Goal: Task Accomplishment & Management: Manage account settings

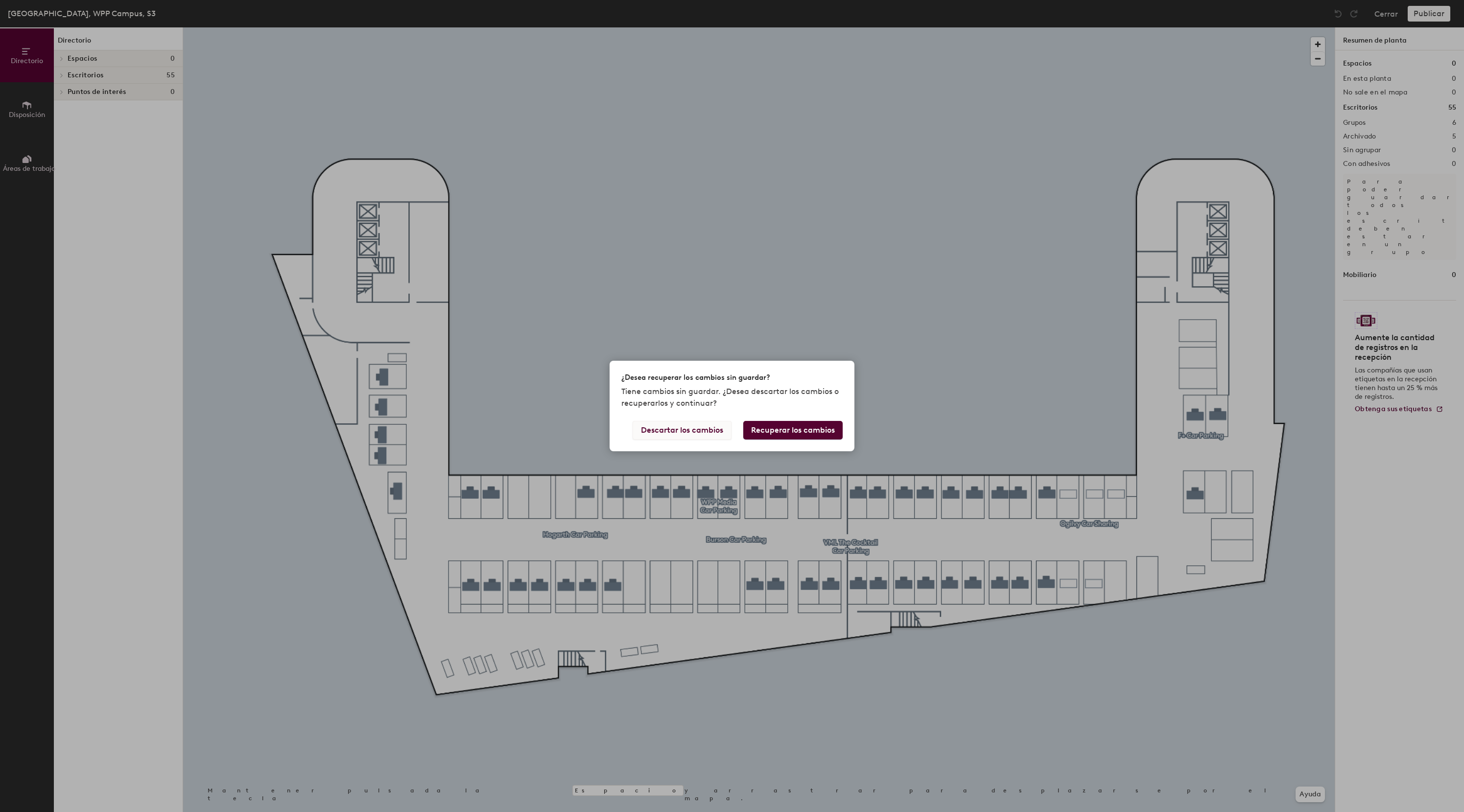
click at [702, 430] on button "Descartar los cambios" at bounding box center [682, 430] width 99 height 19
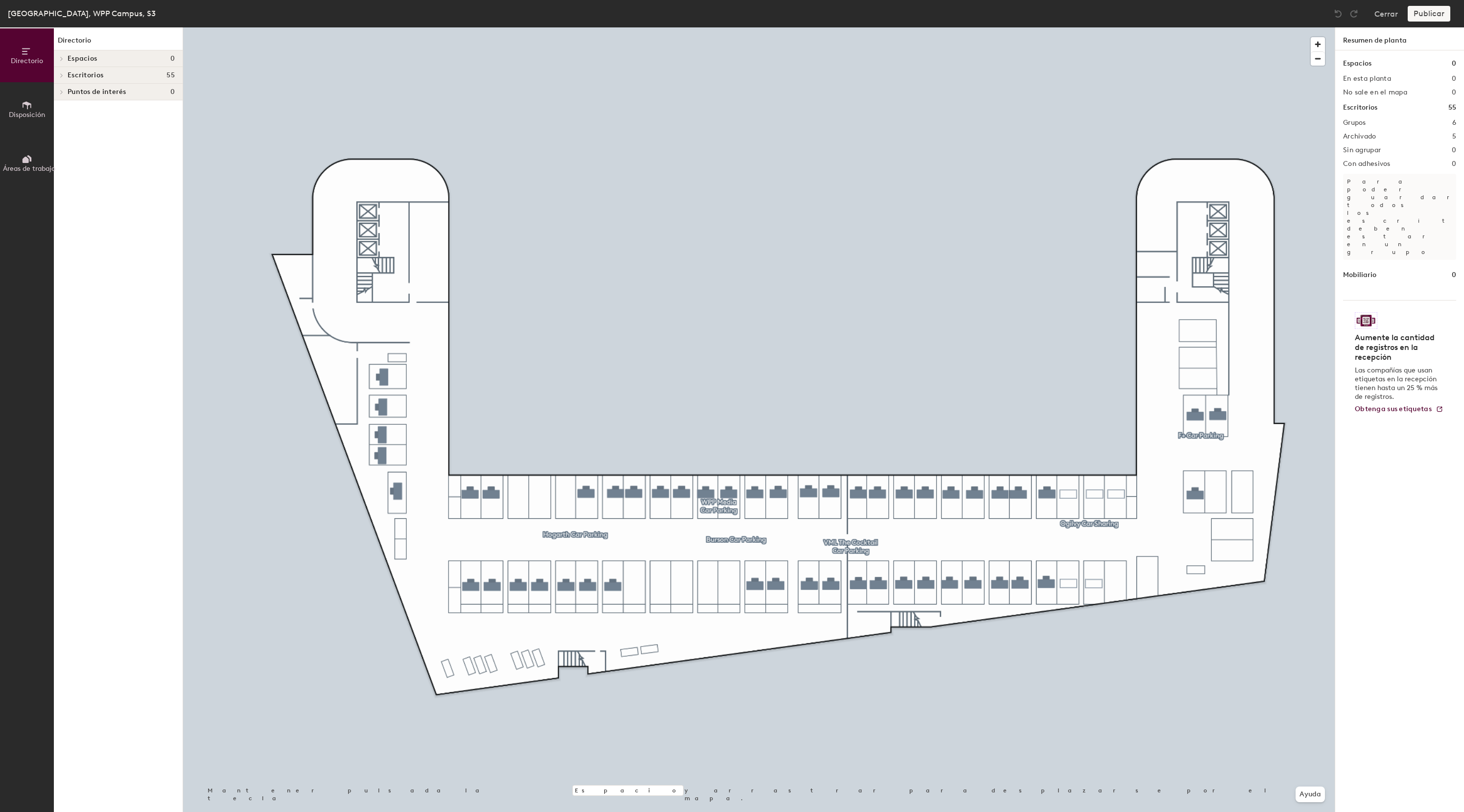
click at [62, 75] on icon at bounding box center [62, 75] width 2 height 4
click at [62, 159] on icon at bounding box center [62, 158] width 2 height 4
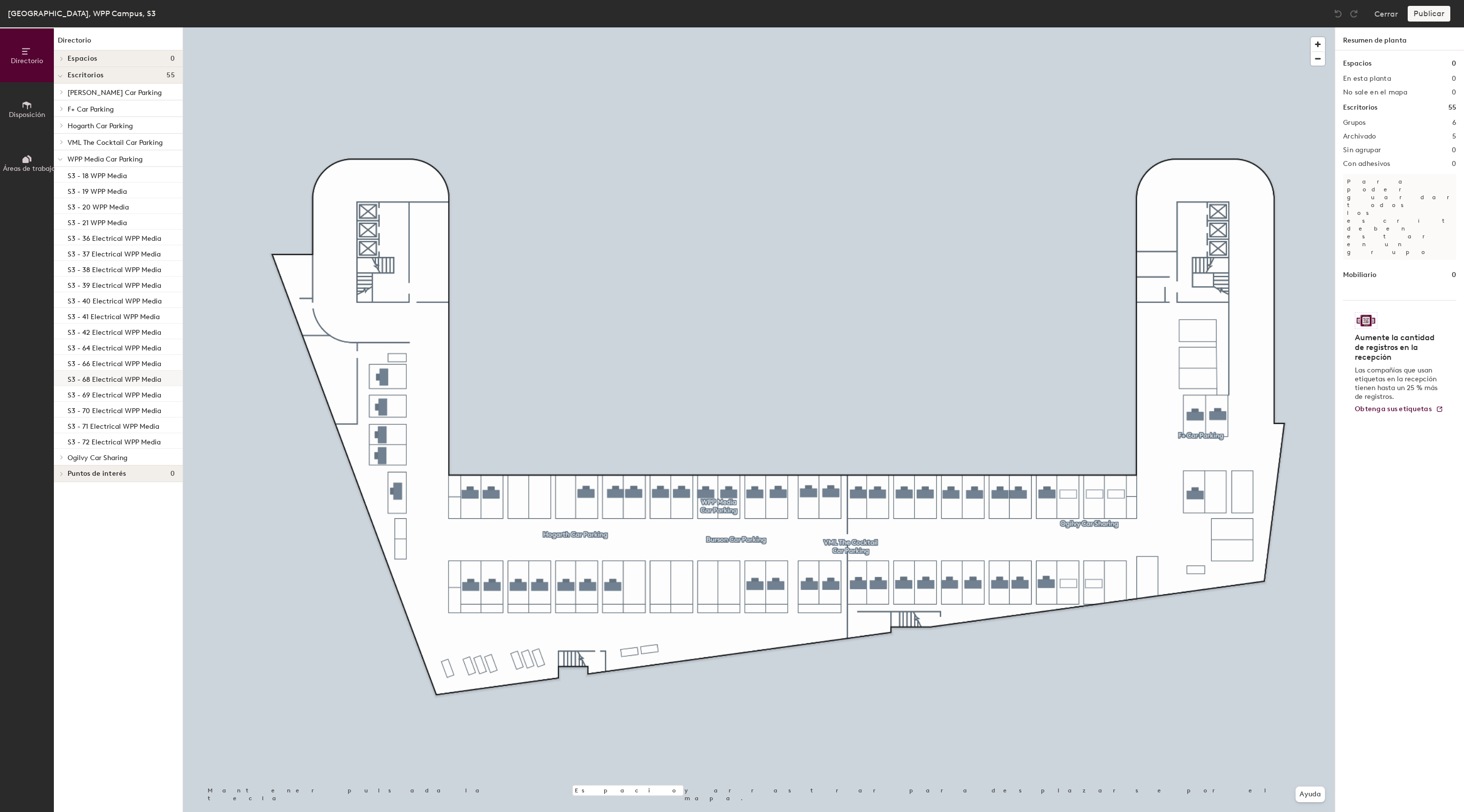
click at [106, 381] on p "S3 - 68 Electrical WPP Media" at bounding box center [114, 378] width 94 height 11
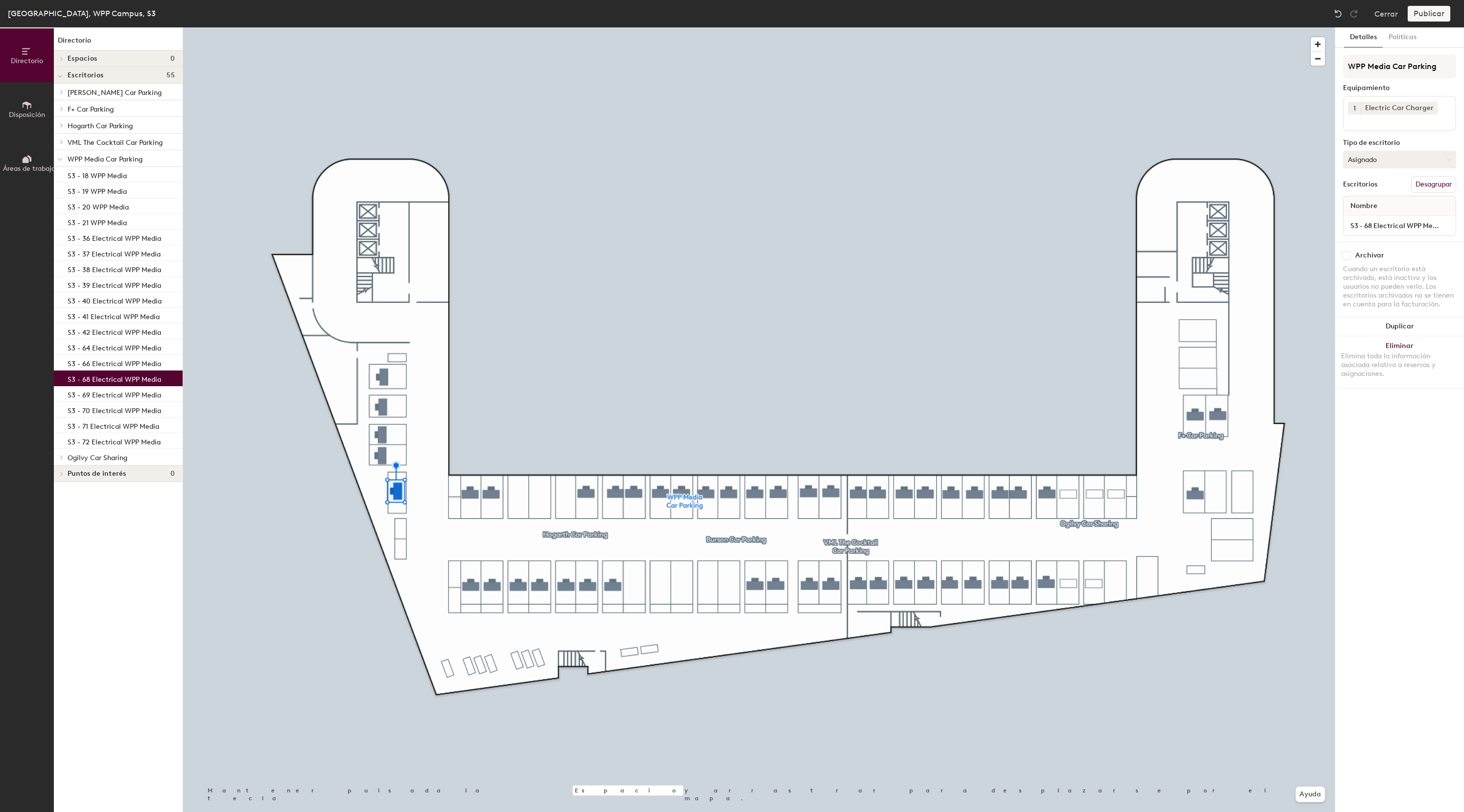
click at [1399, 162] on button "Asignado" at bounding box center [1399, 159] width 113 height 17
click at [1379, 230] on div "Reservable temporalmente" at bounding box center [1393, 225] width 98 height 26
click at [1343, 14] on img at bounding box center [1337, 13] width 9 height 9
click at [98, 397] on p "S3 - 69 Electrical WPP Media" at bounding box center [114, 393] width 94 height 11
click at [1382, 159] on button "Asignado" at bounding box center [1399, 159] width 113 height 17
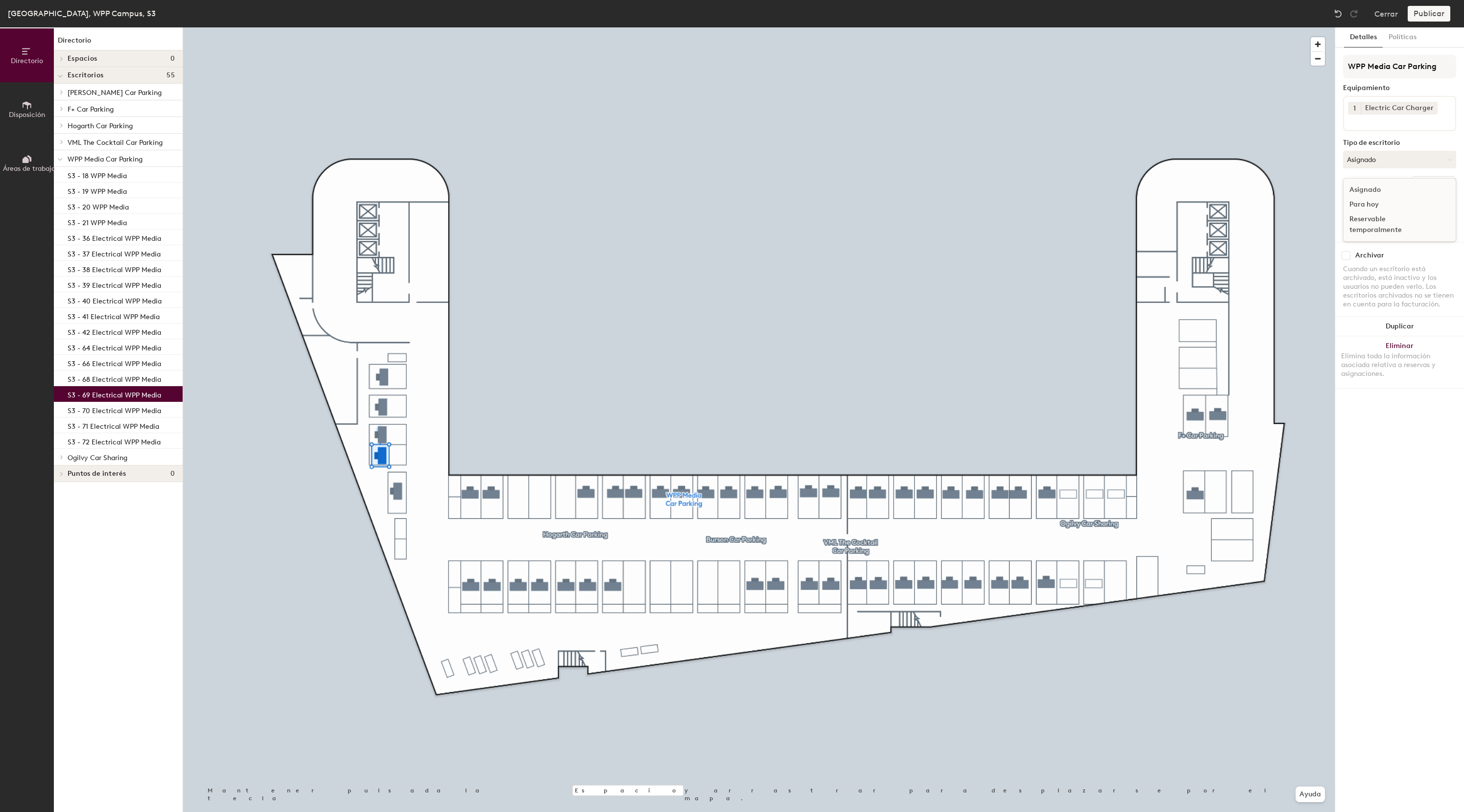
click at [1381, 222] on div "Reservable temporalmente" at bounding box center [1393, 225] width 98 height 26
click at [101, 360] on p "S3 - 66 Electrical WPP Media" at bounding box center [114, 362] width 94 height 11
click at [1368, 159] on button "Asignado" at bounding box center [1399, 159] width 113 height 17
click at [1368, 220] on div "Reservable temporalmente" at bounding box center [1393, 225] width 98 height 26
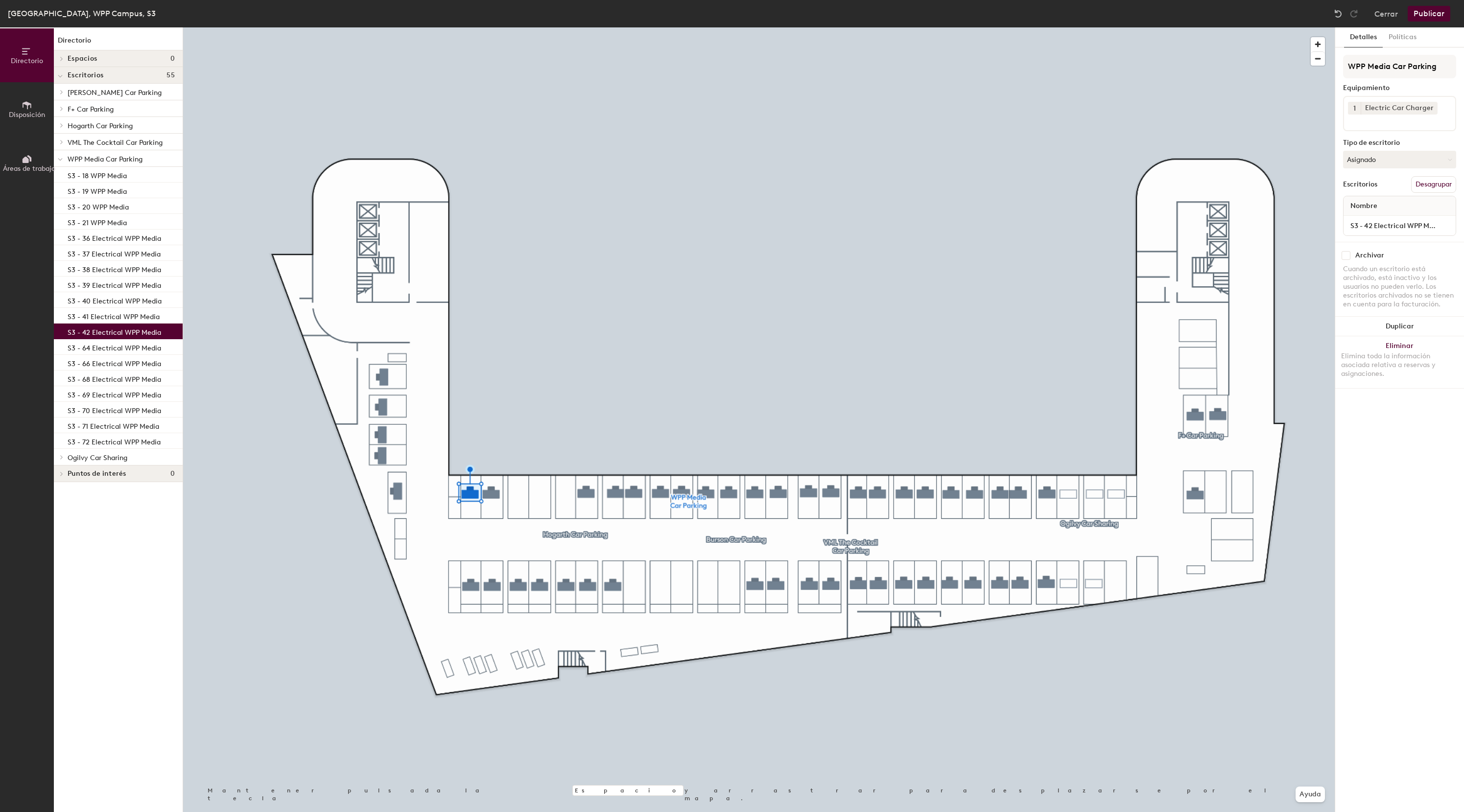
click at [130, 332] on p "S3 - 42 Electrical WPP Media" at bounding box center [114, 330] width 94 height 11
click at [1391, 162] on button "Asignado" at bounding box center [1399, 159] width 113 height 17
click at [1376, 220] on div "Reservable temporalmente" at bounding box center [1393, 225] width 98 height 26
click at [90, 240] on p "S3 - 36 Electrical WPP Media" at bounding box center [114, 237] width 94 height 11
click at [98, 301] on p "S3 - 40 Electrical WPP Media" at bounding box center [114, 299] width 94 height 11
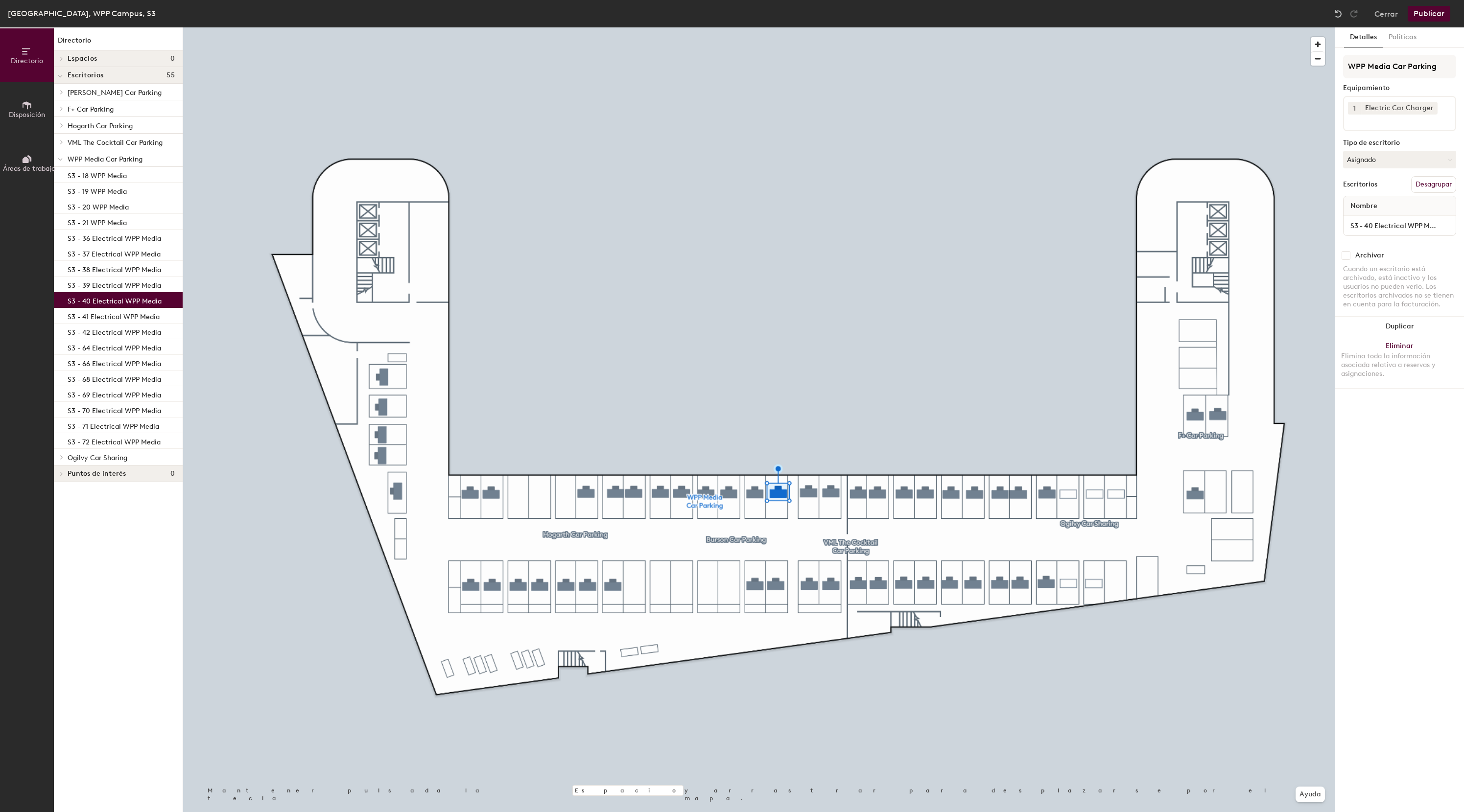
click at [1429, 15] on button "Publicar" at bounding box center [1429, 14] width 42 height 15
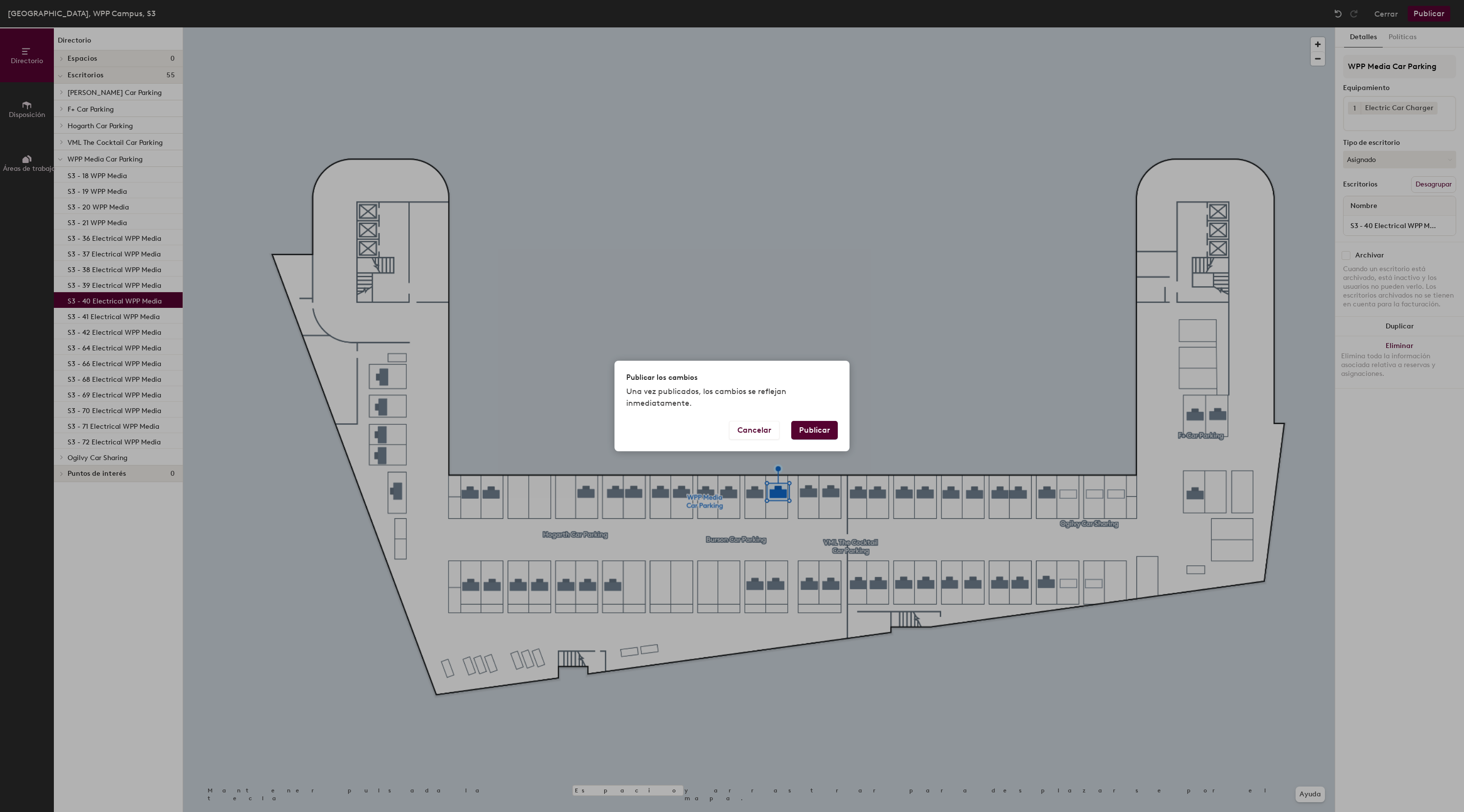
click at [831, 434] on button "Publicar" at bounding box center [814, 430] width 46 height 19
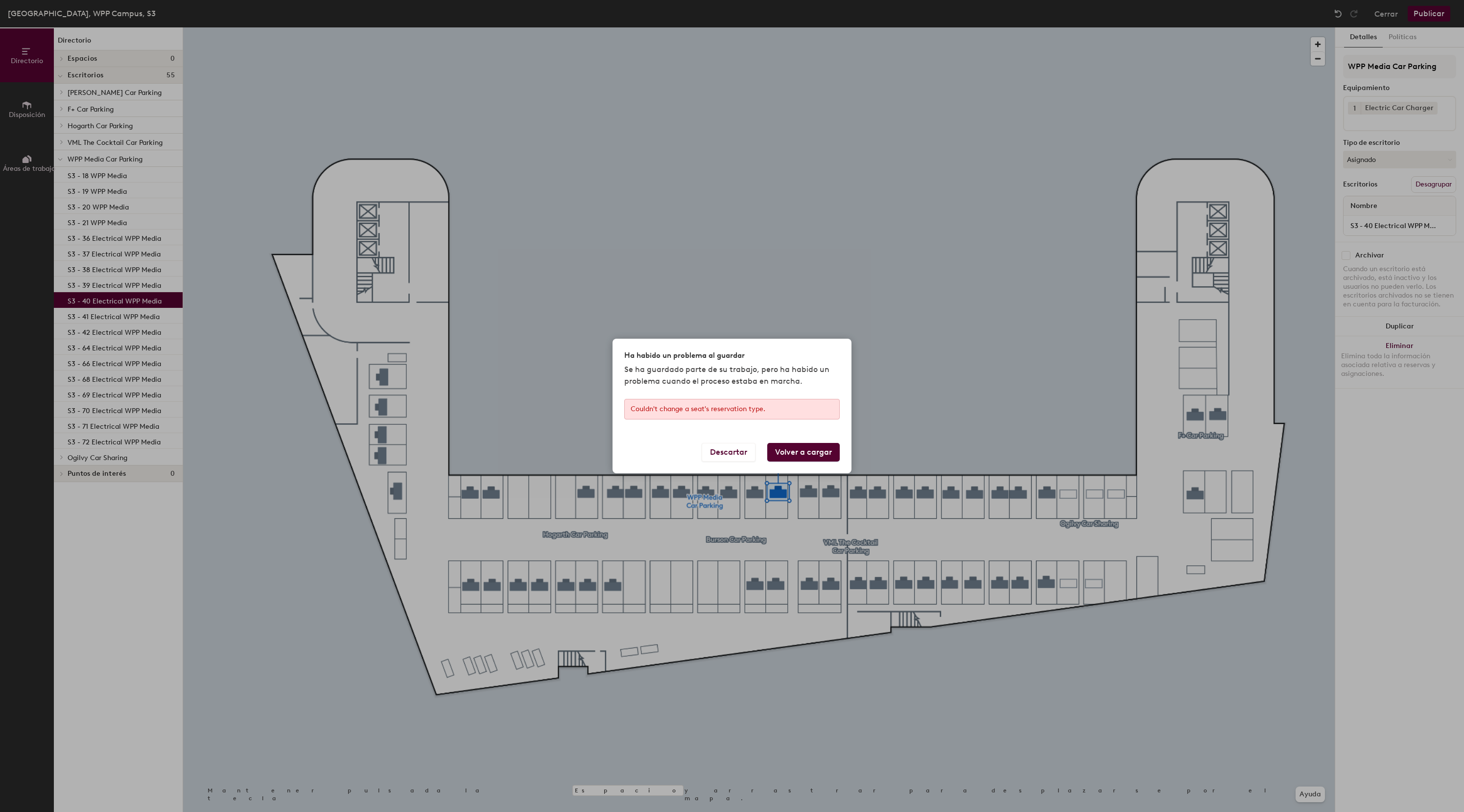
click at [790, 450] on button "Volver a cargar" at bounding box center [804, 452] width 72 height 19
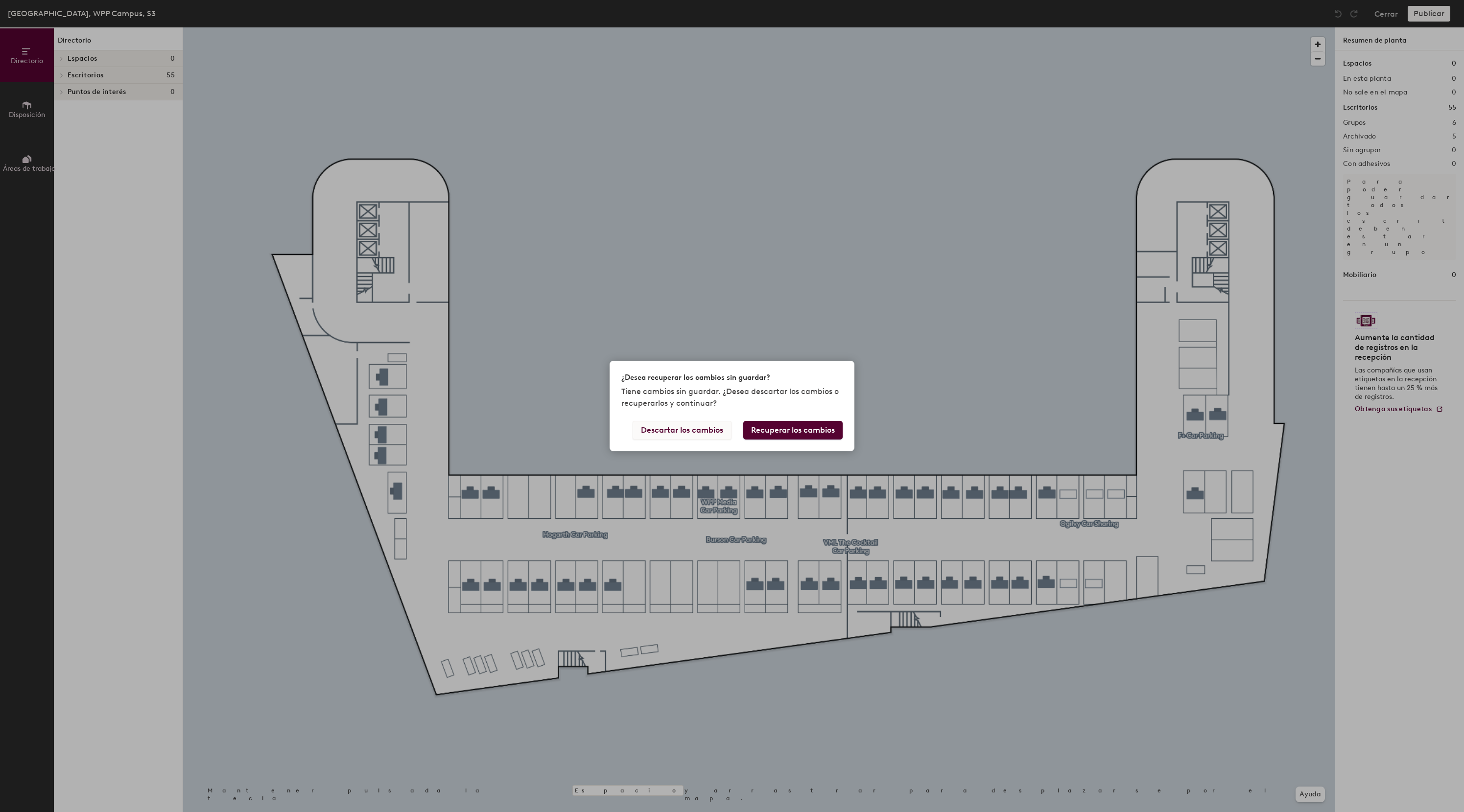
click at [701, 436] on button "Descartar los cambios" at bounding box center [682, 430] width 99 height 19
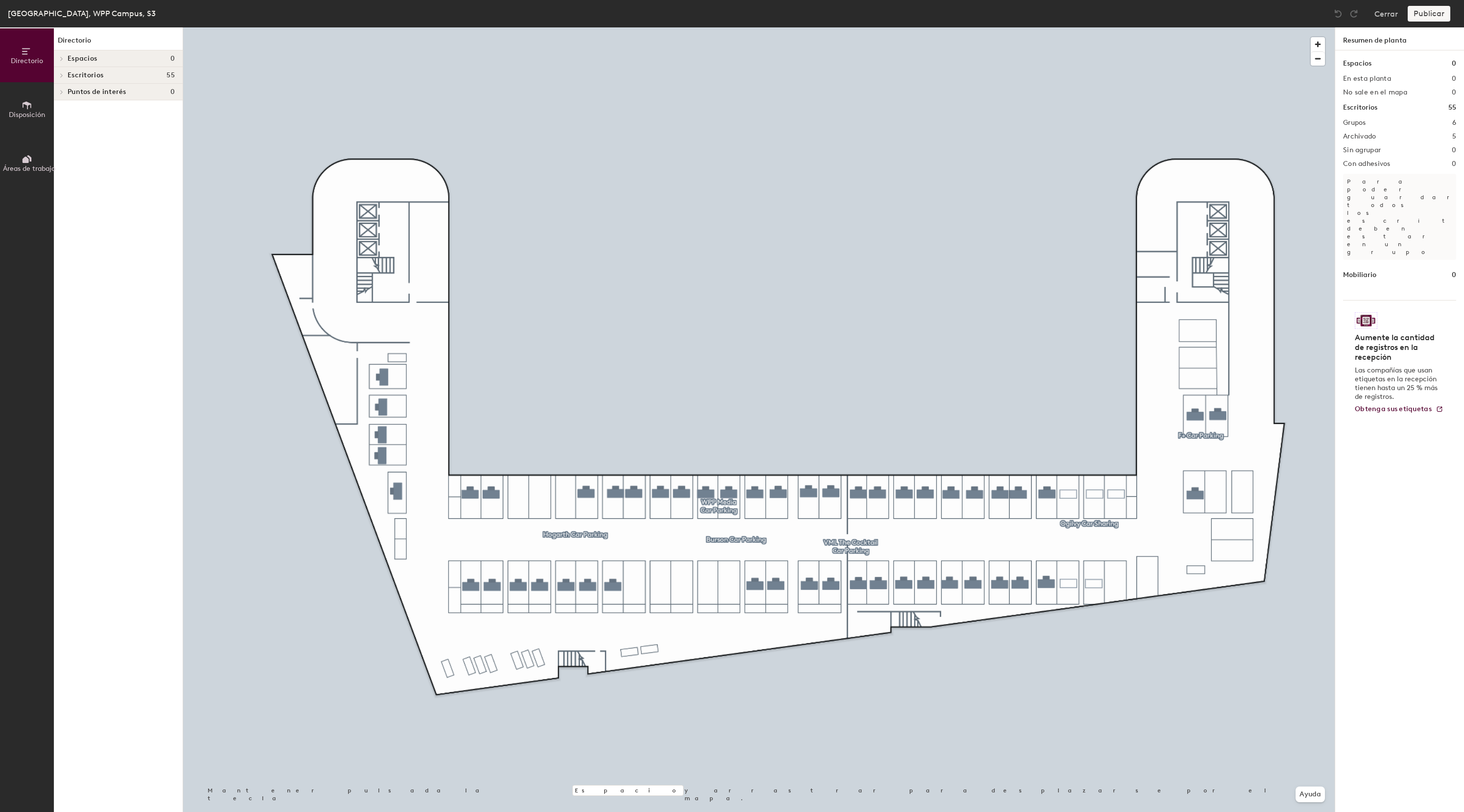
click at [58, 73] on span at bounding box center [61, 76] width 9 height 5
click at [65, 157] on span at bounding box center [61, 158] width 9 height 5
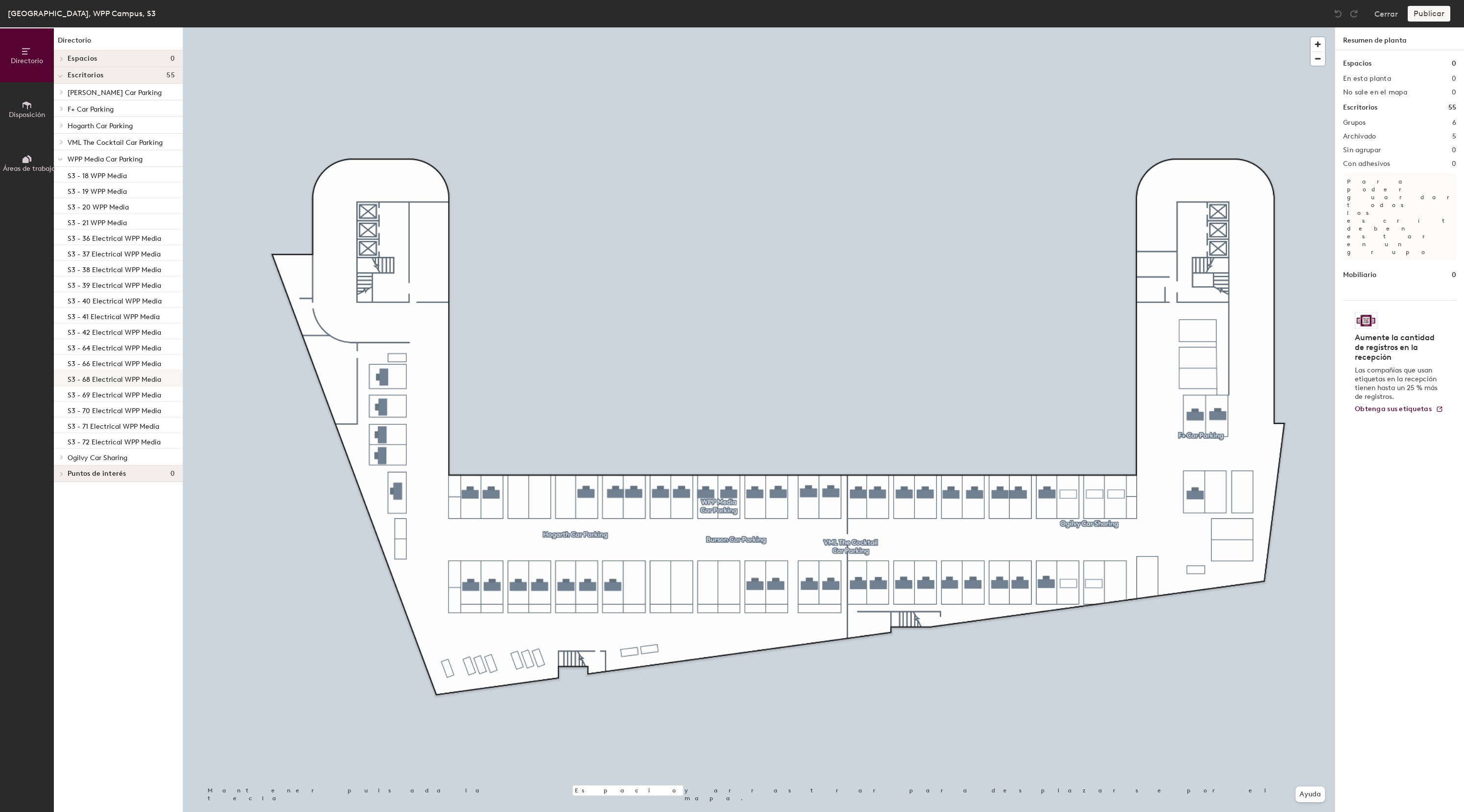
click at [104, 381] on p "S3 - 68 Electrical WPP Media" at bounding box center [114, 378] width 94 height 11
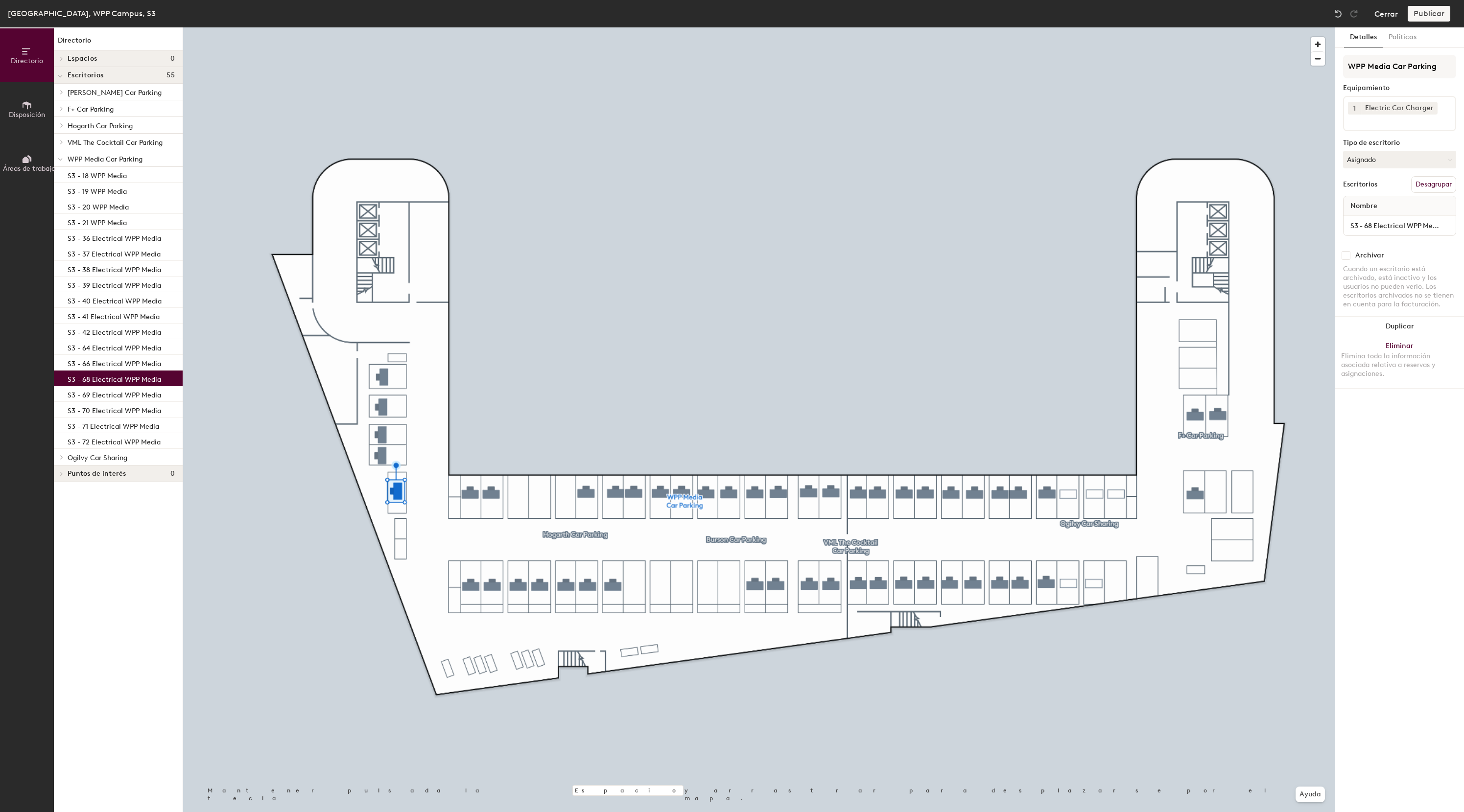
click at [1391, 14] on button "Cerrar" at bounding box center [1386, 14] width 23 height 15
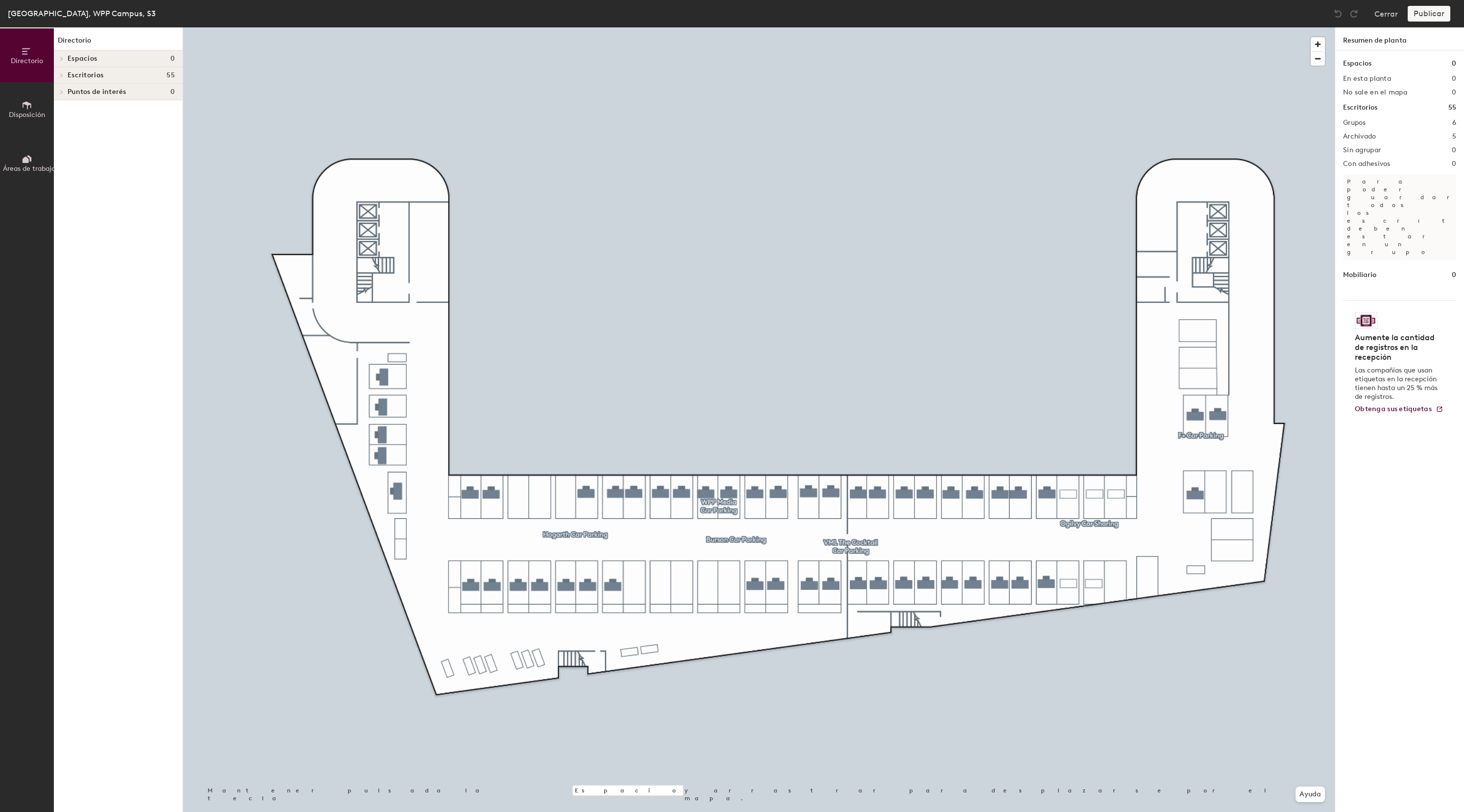
click at [61, 73] on icon at bounding box center [61, 76] width 4 height 5
click at [63, 157] on icon at bounding box center [61, 158] width 4 height 5
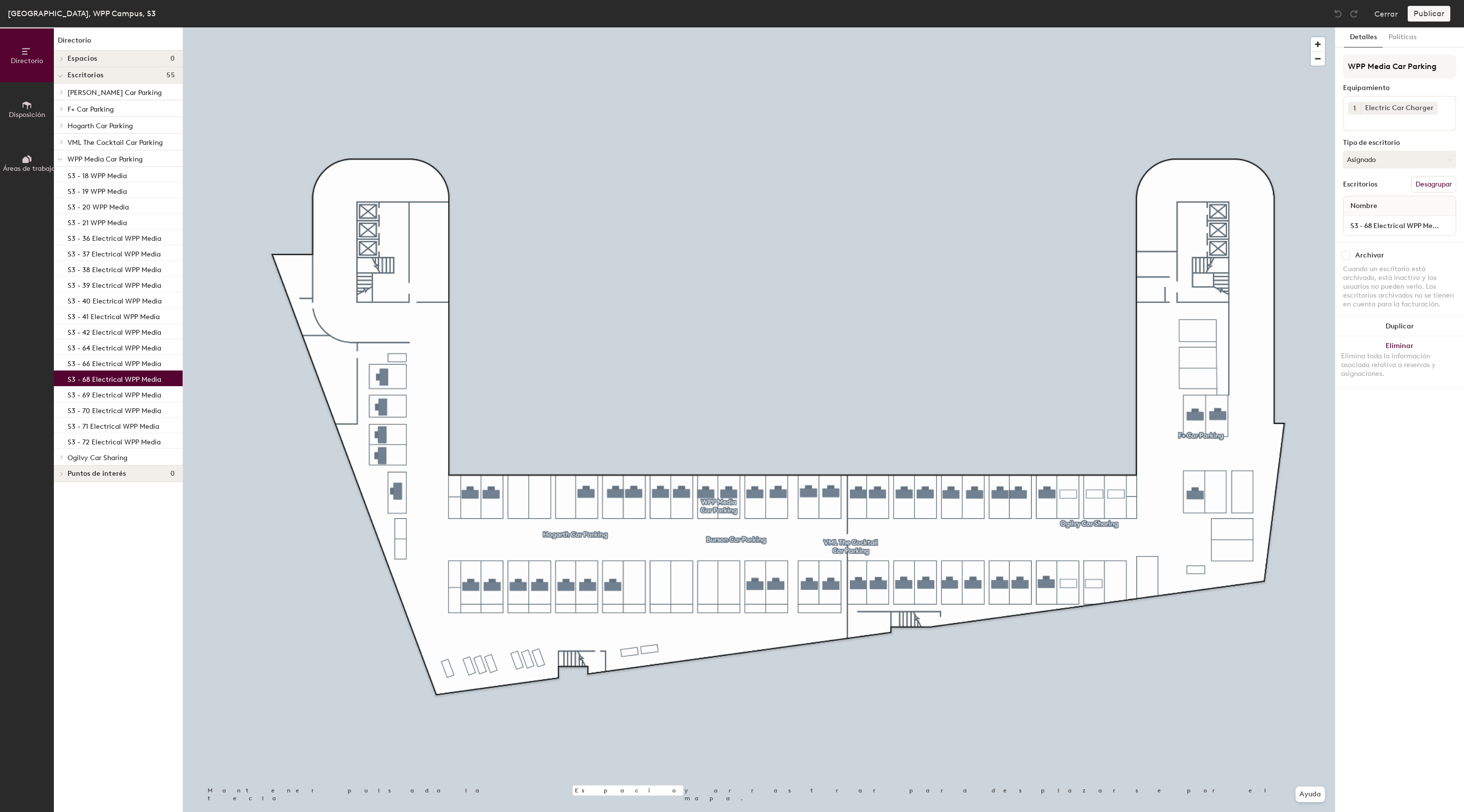
click at [95, 381] on p "S3 - 68 Electrical WPP Media" at bounding box center [114, 378] width 94 height 11
click at [96, 395] on p "S3 - 69 Electrical WPP Media" at bounding box center [114, 393] width 94 height 11
click at [1386, 163] on button "Asignado" at bounding box center [1399, 159] width 113 height 17
click at [1387, 218] on div "Reservable temporalmente" at bounding box center [1393, 225] width 98 height 26
click at [98, 360] on p "S3 - 66 Electrical WPP Media" at bounding box center [114, 362] width 94 height 11
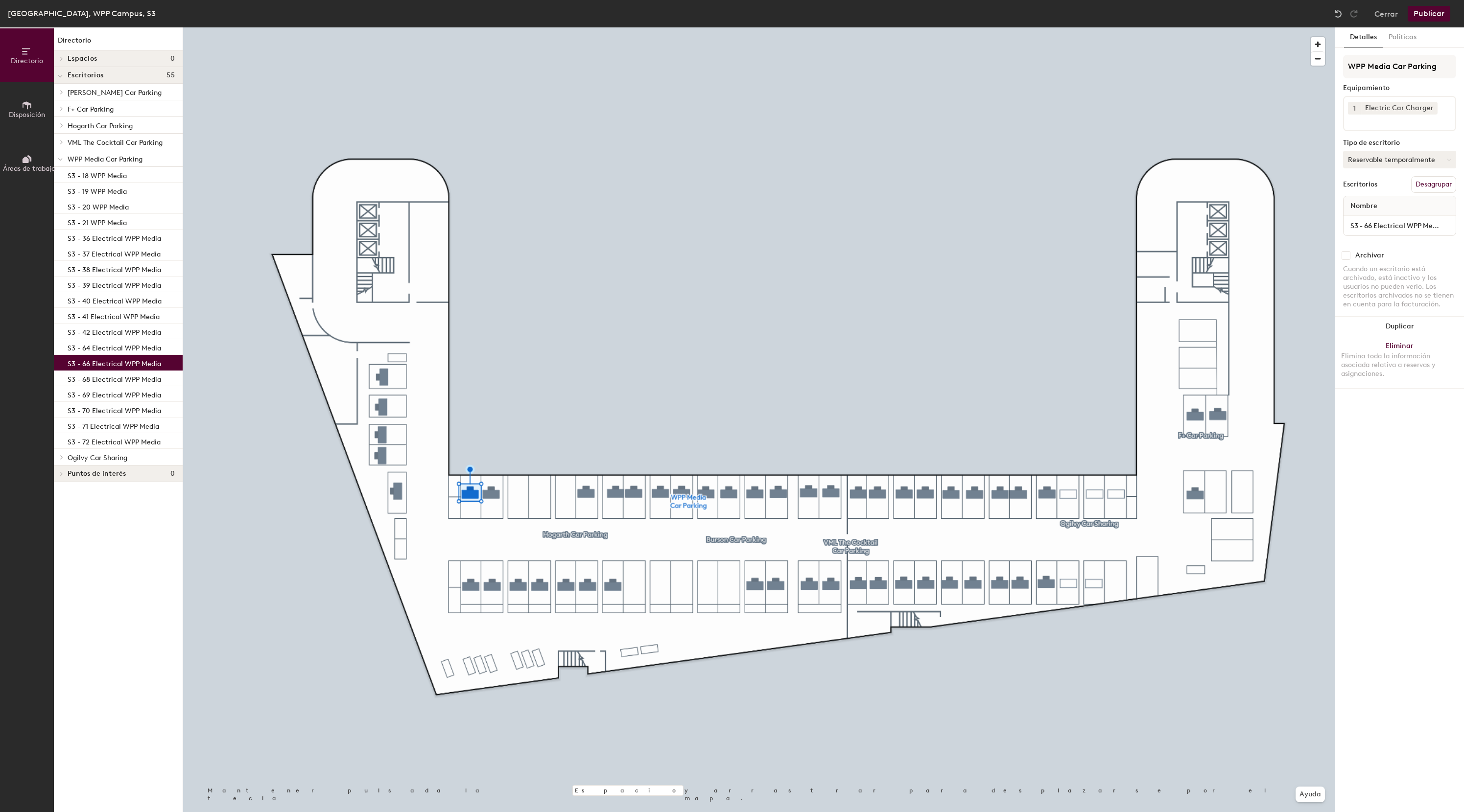
click at [1404, 159] on button "Reservable temporalmente" at bounding box center [1399, 159] width 113 height 17
click at [99, 365] on p "S3 - 66 Electrical WPP Media" at bounding box center [114, 362] width 94 height 11
click at [97, 380] on p "S3 - 68 Electrical WPP Media" at bounding box center [114, 378] width 94 height 11
click at [102, 393] on p "S3 - 69 Electrical WPP Media" at bounding box center [114, 393] width 94 height 11
click at [97, 329] on p "S3 - 42 Electrical WPP Media" at bounding box center [114, 330] width 94 height 11
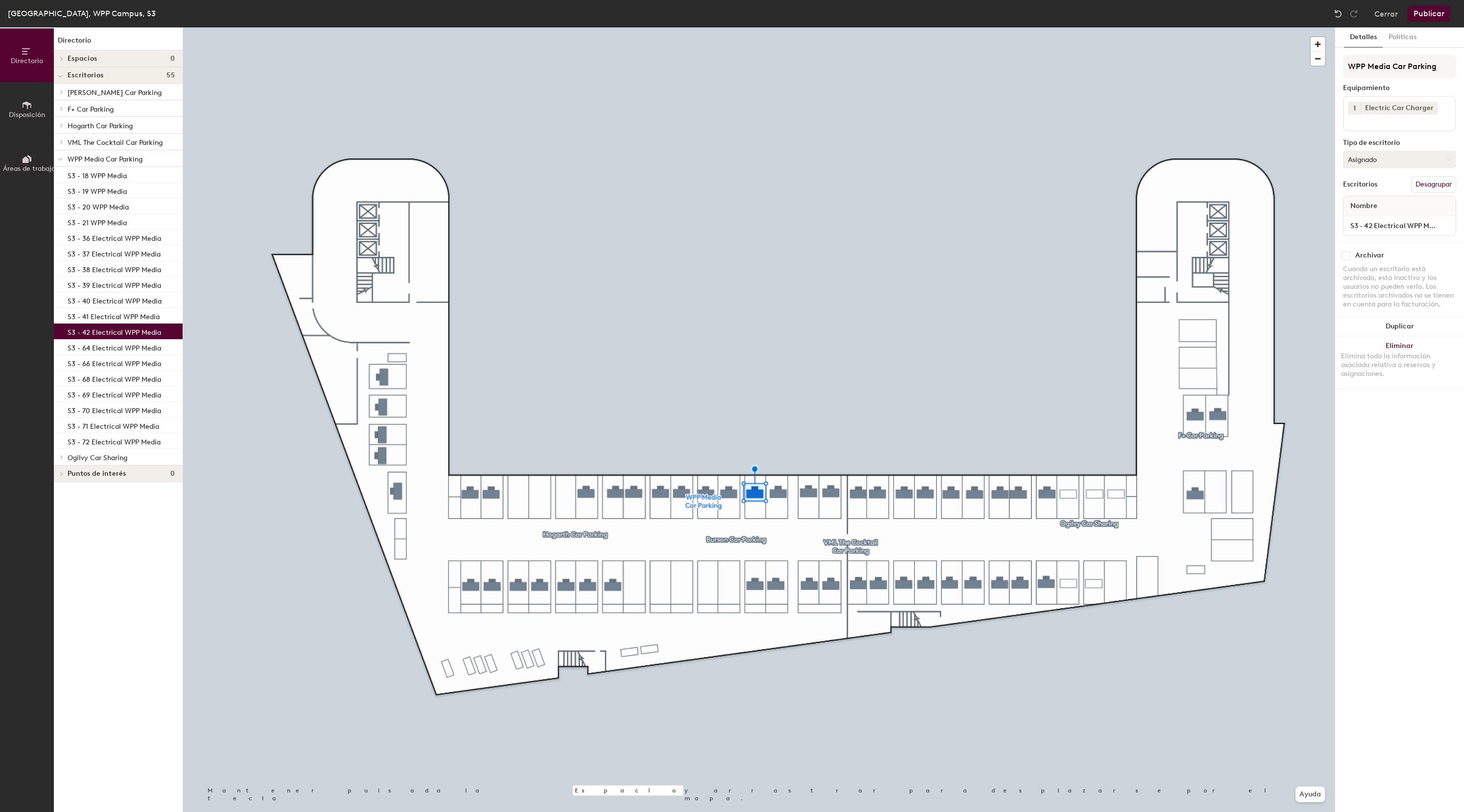
click at [1421, 162] on button "Asignado" at bounding box center [1399, 159] width 113 height 17
click at [1383, 226] on div "Reservable temporalmente" at bounding box center [1393, 225] width 98 height 26
click at [686, 28] on div at bounding box center [759, 28] width 1152 height 0
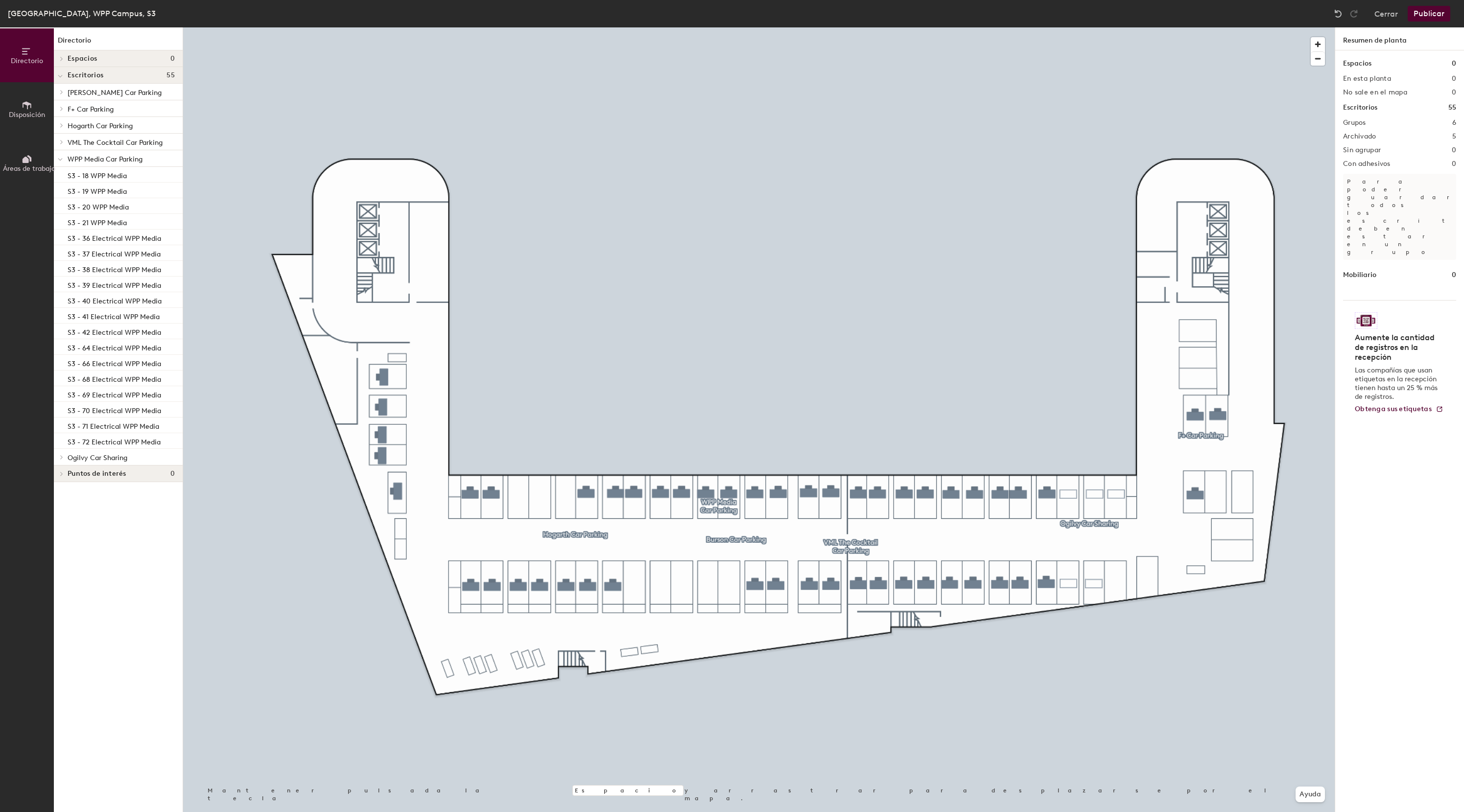
click at [1423, 14] on button "Publicar" at bounding box center [1429, 14] width 42 height 15
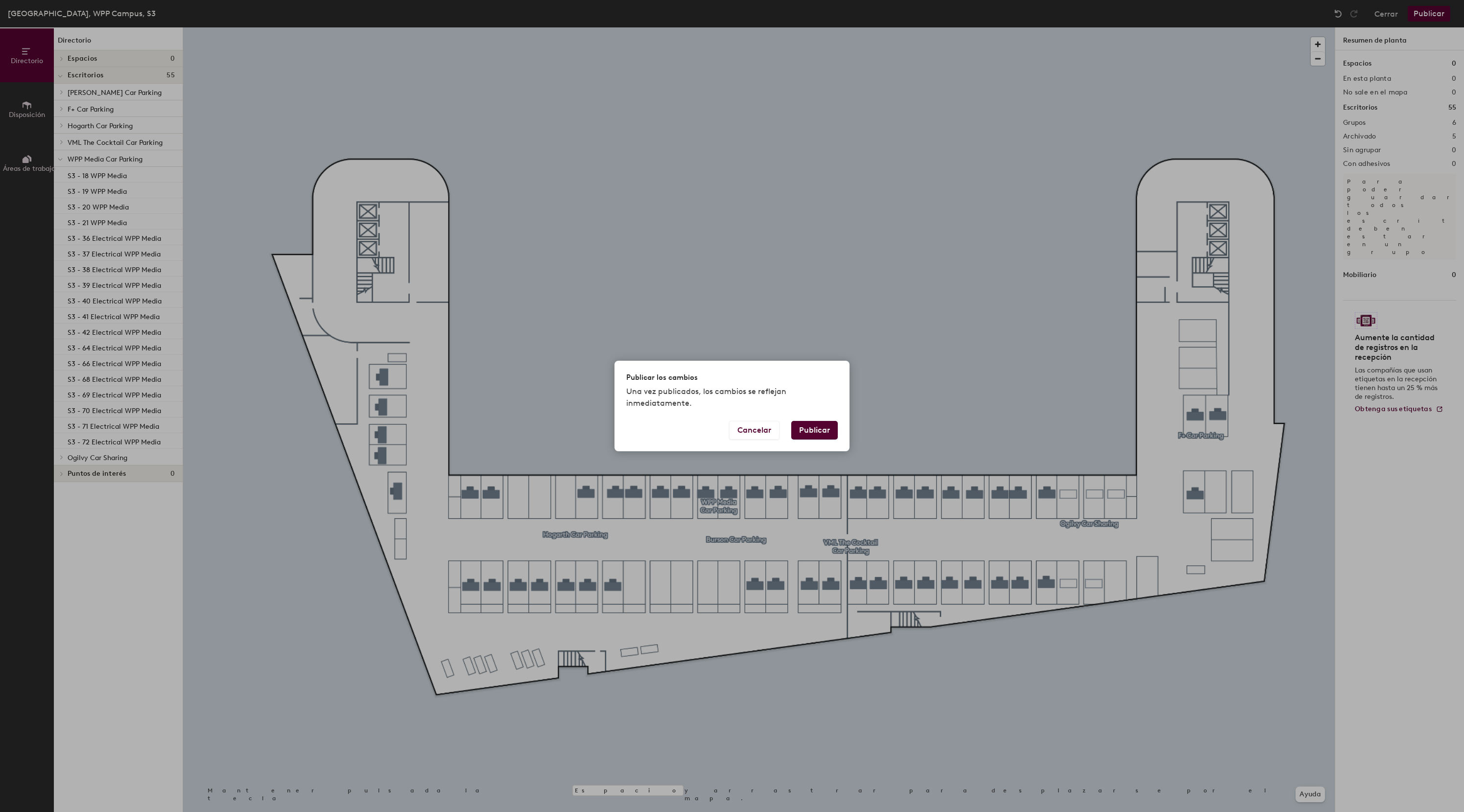
click at [831, 428] on button "Publicar" at bounding box center [814, 430] width 46 height 19
